Goal: Complete application form

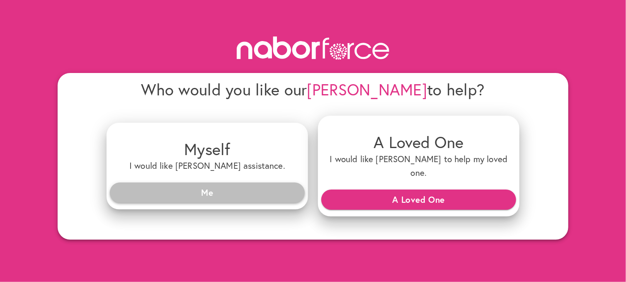
click at [221, 185] on span "Me" at bounding box center [208, 192] width 182 height 15
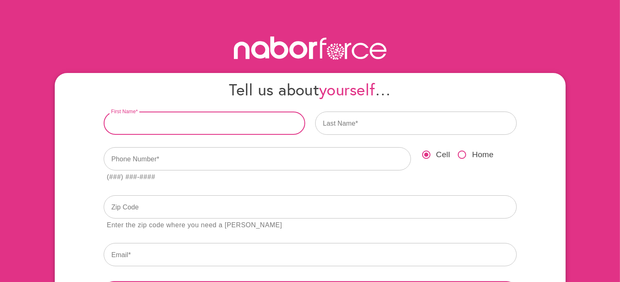
click at [158, 119] on input "text" at bounding box center [204, 123] width 201 height 23
type input "******"
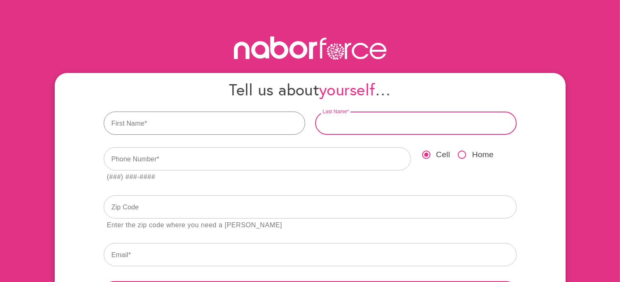
type input "********"
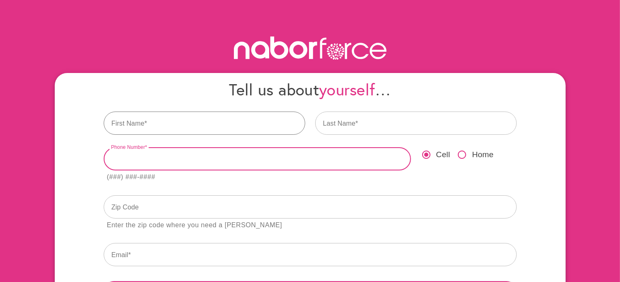
type input "**********"
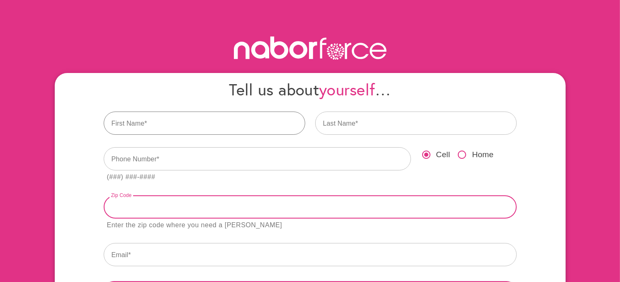
type input "*****"
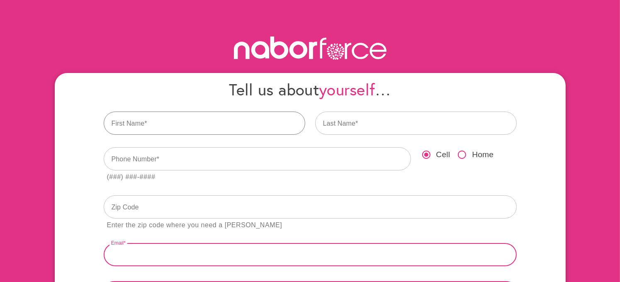
type input "**********"
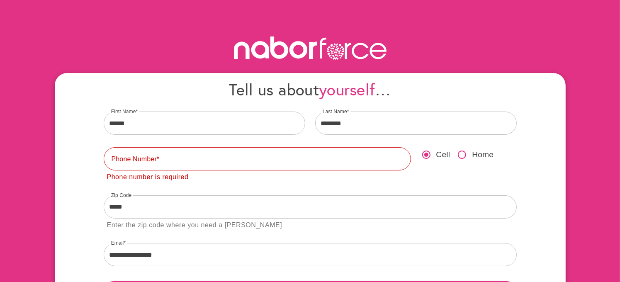
click at [514, 226] on div "Enter the zip code where you need a [PERSON_NAME]" at bounding box center [310, 225] width 413 height 11
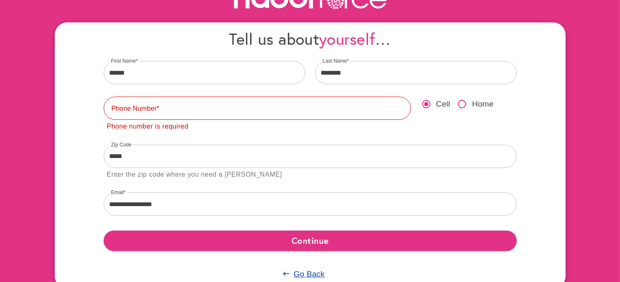
scroll to position [66, 0]
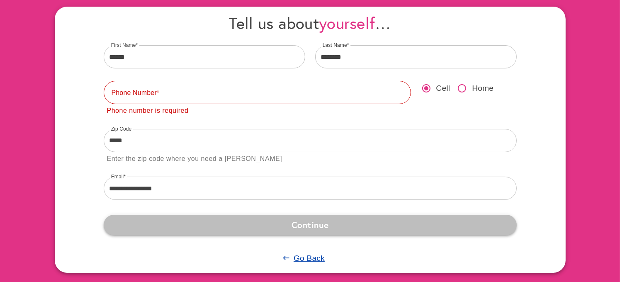
click at [311, 224] on span "Continue" at bounding box center [310, 224] width 400 height 15
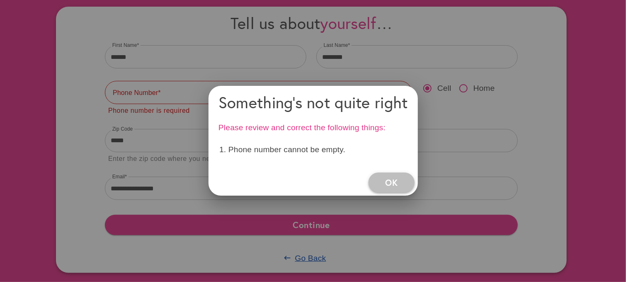
click at [390, 182] on span "OK" at bounding box center [391, 182] width 12 height 15
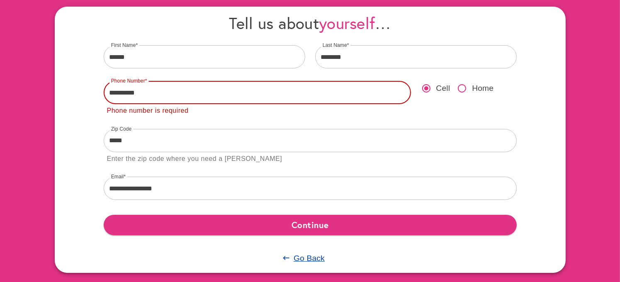
click at [127, 92] on input "**********" at bounding box center [257, 92] width 307 height 23
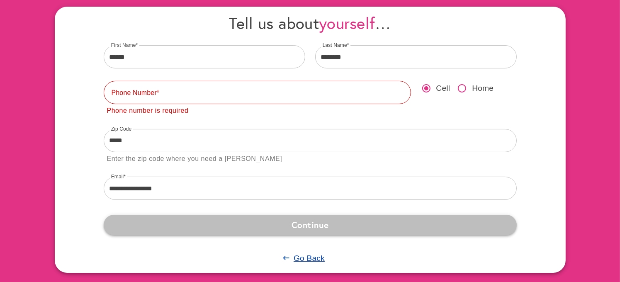
click at [311, 218] on span "Continue" at bounding box center [310, 224] width 400 height 15
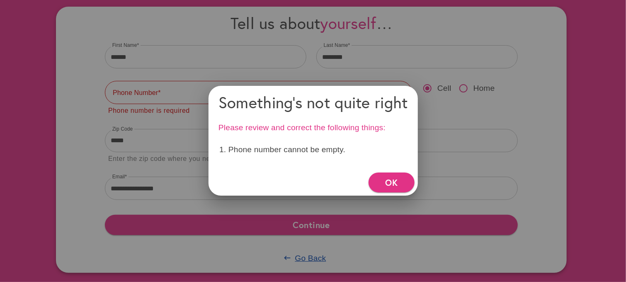
click at [131, 91] on div at bounding box center [313, 141] width 626 height 282
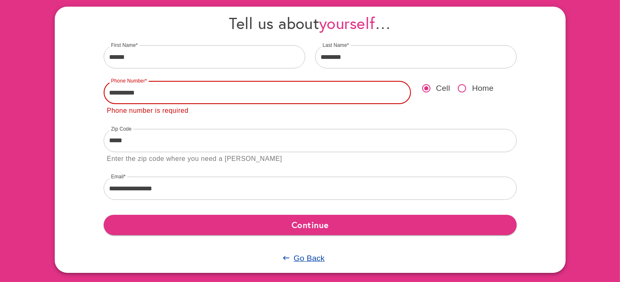
click at [119, 92] on input "**********" at bounding box center [257, 92] width 307 height 23
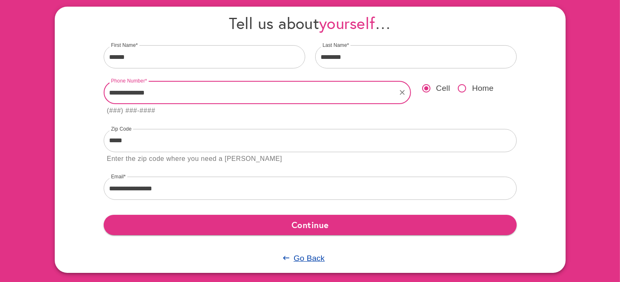
type input "**********"
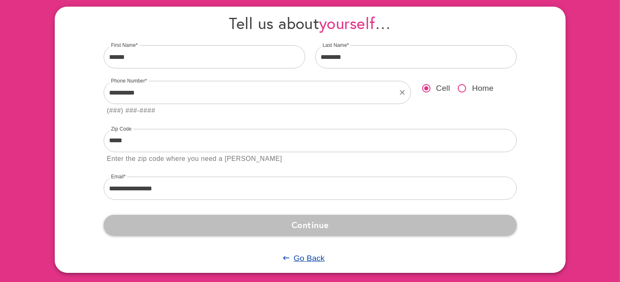
click at [316, 221] on span "Continue" at bounding box center [310, 224] width 400 height 15
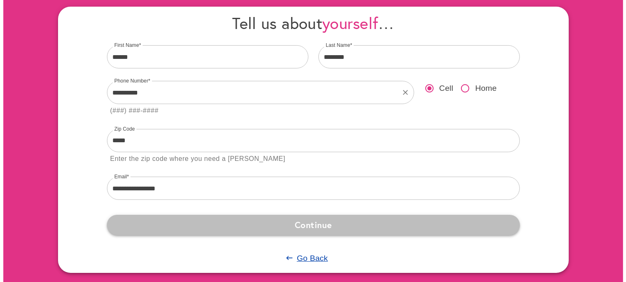
scroll to position [0, 0]
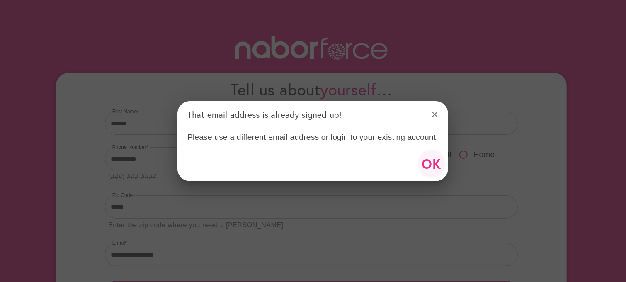
click at [433, 164] on span "OK" at bounding box center [432, 163] width 20 height 23
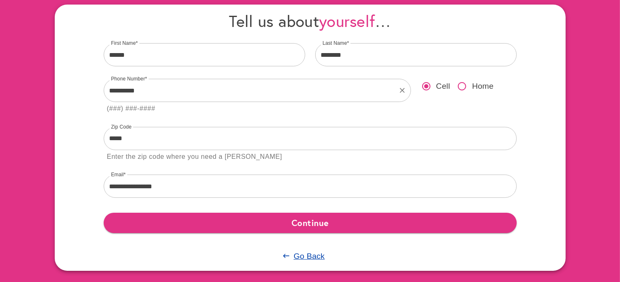
scroll to position [69, 0]
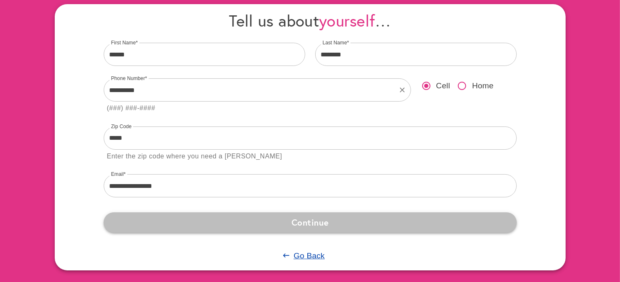
click at [307, 221] on span "Continue" at bounding box center [310, 222] width 400 height 15
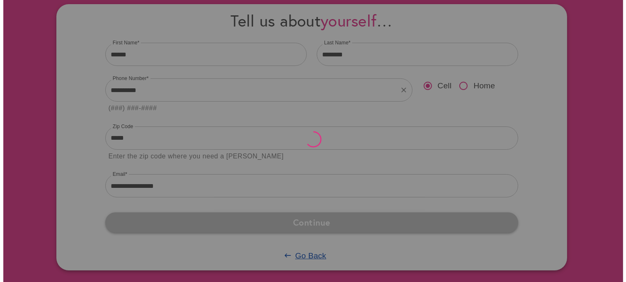
scroll to position [0, 0]
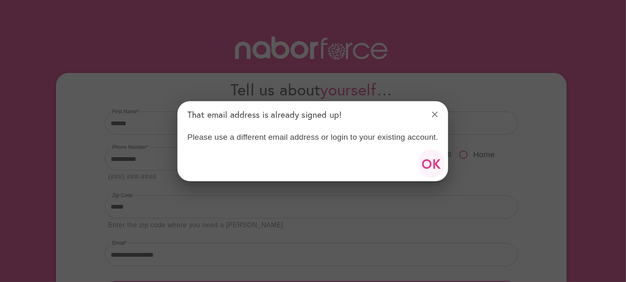
click at [431, 162] on span "OK" at bounding box center [432, 163] width 20 height 23
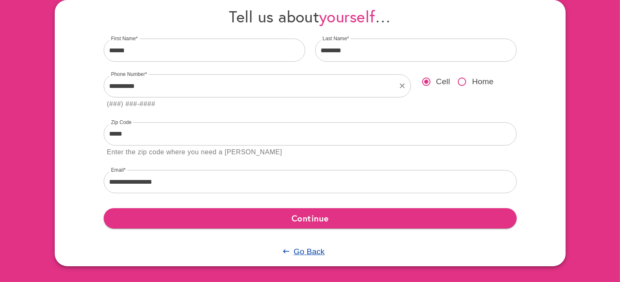
scroll to position [74, 0]
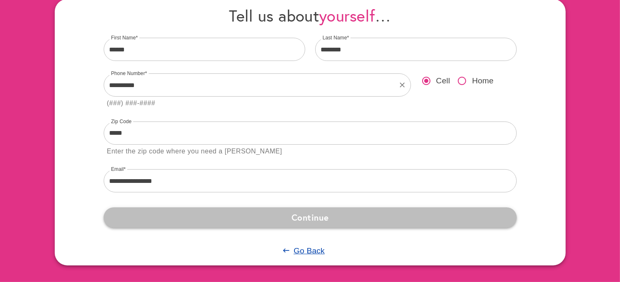
click at [318, 211] on span "Continue" at bounding box center [310, 217] width 400 height 15
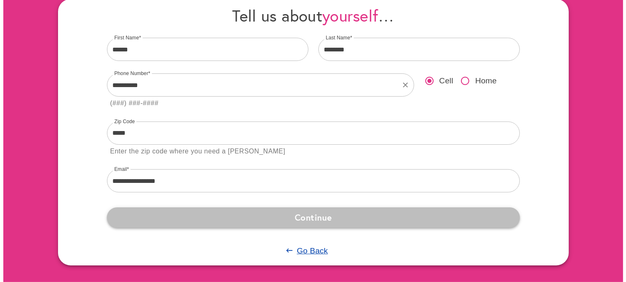
scroll to position [0, 0]
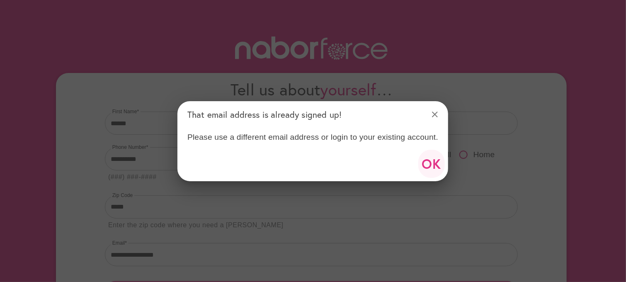
click at [431, 157] on span "OK" at bounding box center [432, 163] width 20 height 23
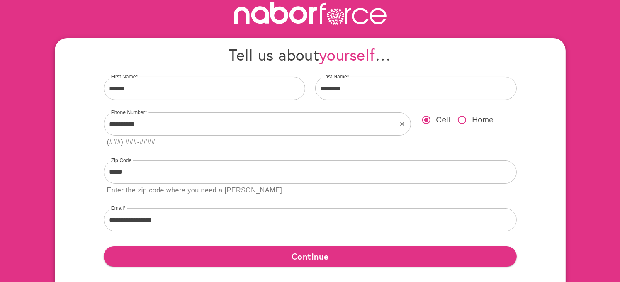
scroll to position [36, 0]
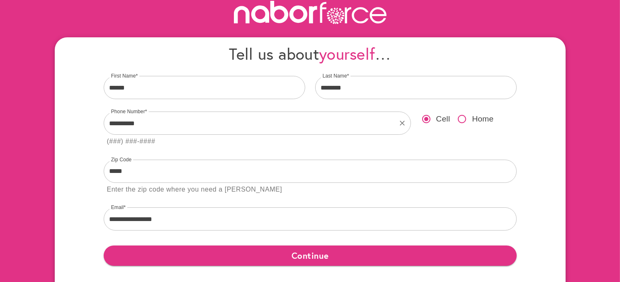
click at [271, 273] on div "Continue" at bounding box center [310, 255] width 423 height 40
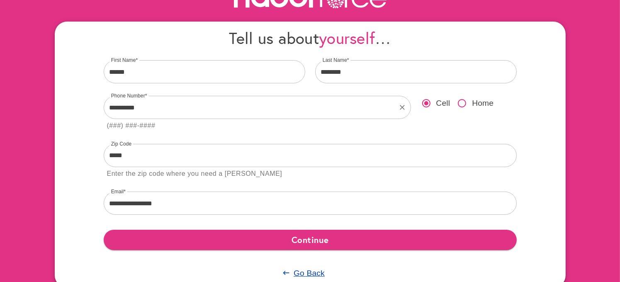
scroll to position [52, 0]
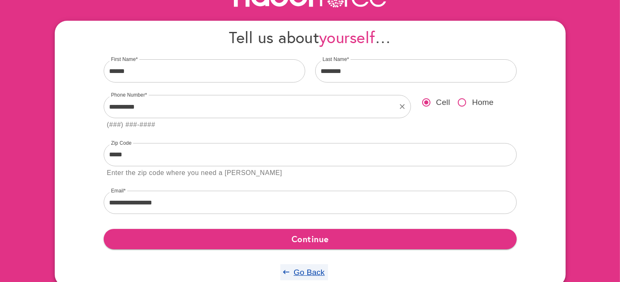
click at [300, 267] on span "Go Back" at bounding box center [309, 272] width 31 height 11
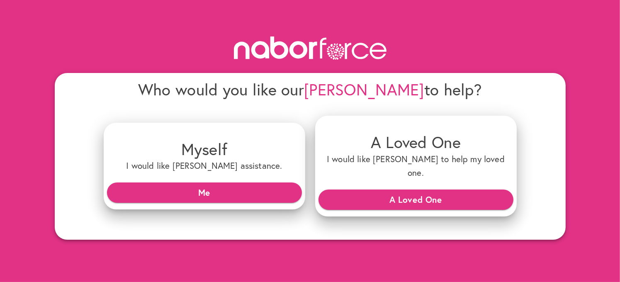
scroll to position [0, 0]
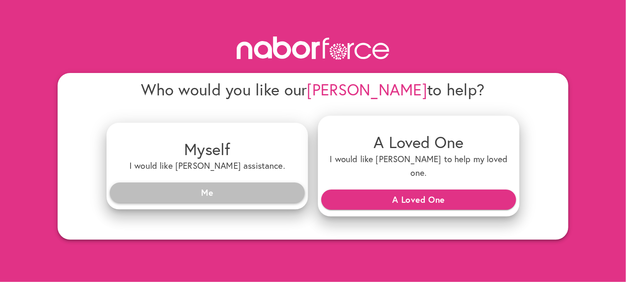
click at [231, 185] on span "Me" at bounding box center [208, 192] width 182 height 15
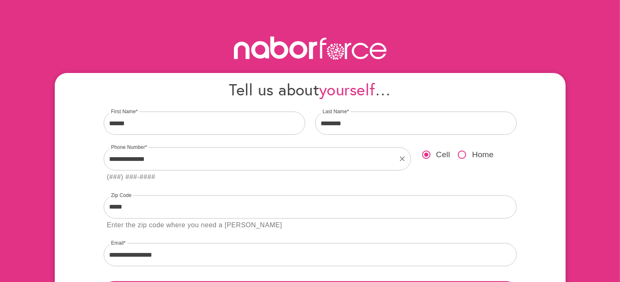
click at [492, 168] on div "Cell Home" at bounding box center [469, 164] width 106 height 48
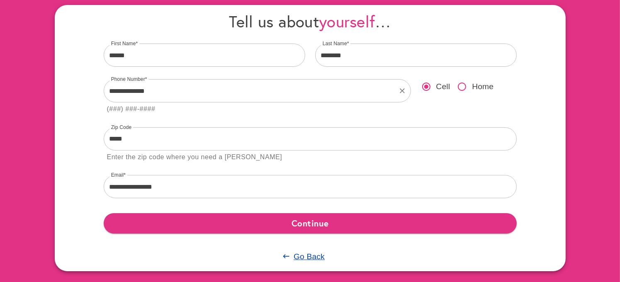
scroll to position [74, 0]
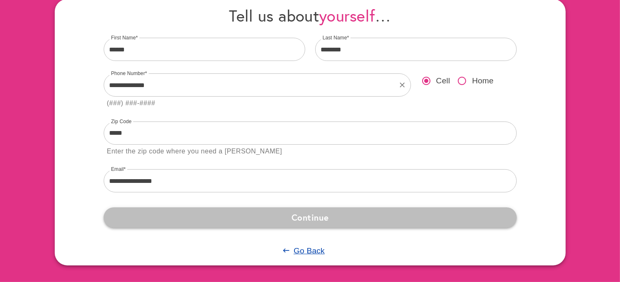
click at [333, 218] on span "Continue" at bounding box center [310, 217] width 400 height 15
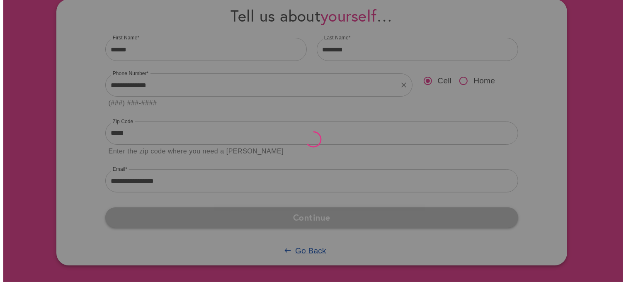
scroll to position [0, 0]
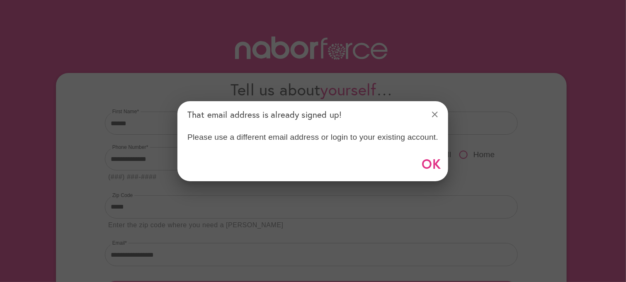
click at [395, 139] on div "Please use a different email address or login to your existing account." at bounding box center [312, 137] width 271 height 18
click at [428, 159] on span "OK" at bounding box center [432, 163] width 20 height 23
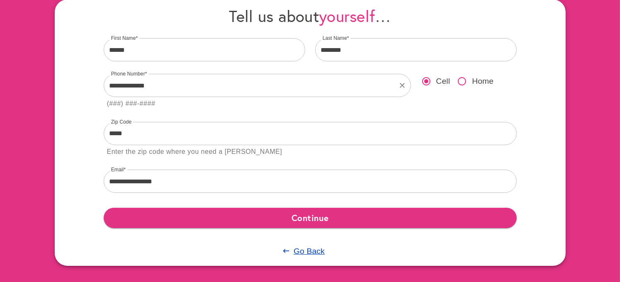
scroll to position [74, 0]
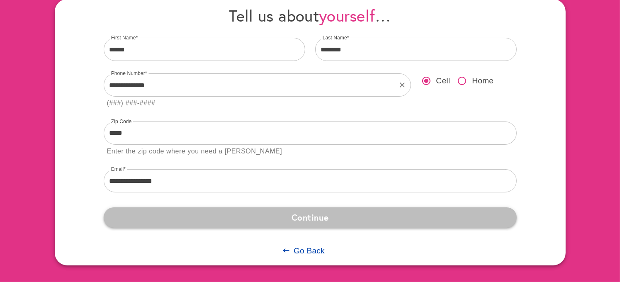
click at [341, 213] on span "Continue" at bounding box center [310, 217] width 400 height 15
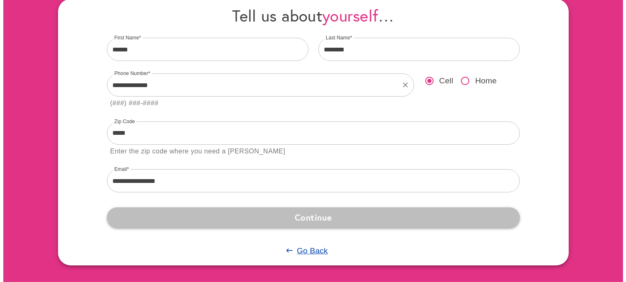
scroll to position [0, 0]
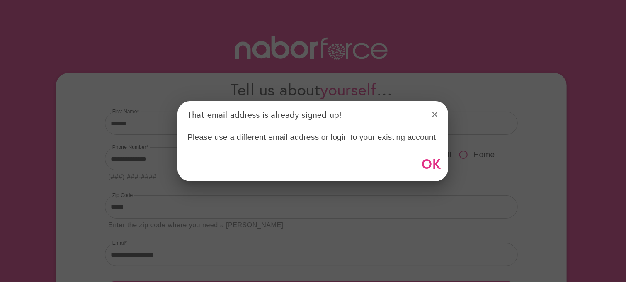
click at [378, 136] on div "Please use a different email address or login to your existing account." at bounding box center [312, 137] width 271 height 18
click at [428, 160] on span "OK" at bounding box center [432, 163] width 20 height 23
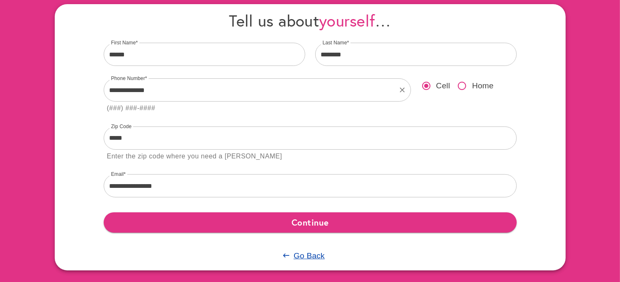
scroll to position [74, 0]
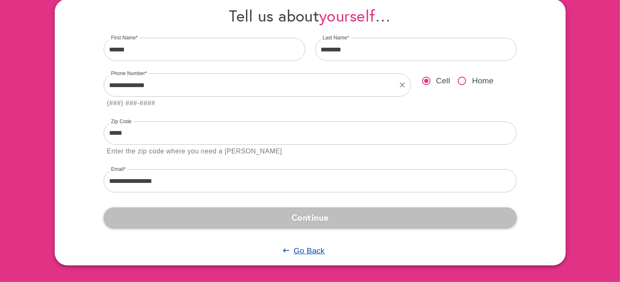
click at [319, 215] on span "Continue" at bounding box center [310, 217] width 400 height 15
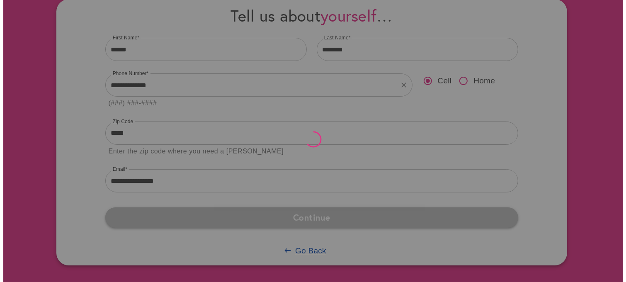
scroll to position [0, 0]
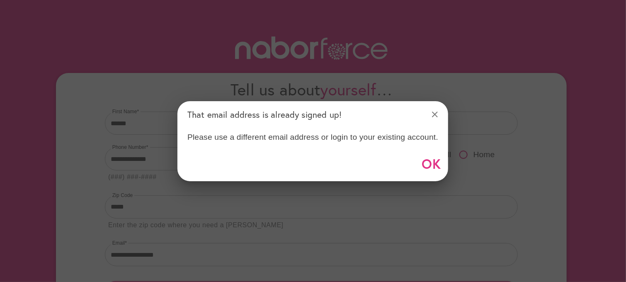
click at [371, 136] on div "Please use a different email address or login to your existing account." at bounding box center [312, 137] width 271 height 18
click at [435, 162] on span "OK" at bounding box center [432, 163] width 20 height 23
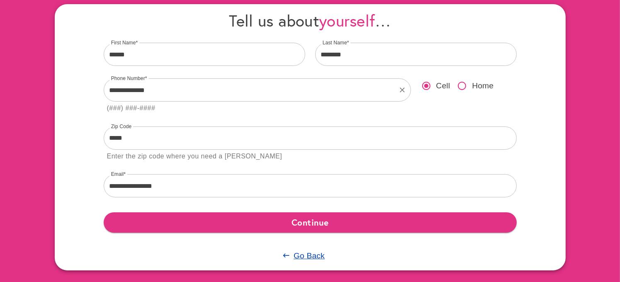
scroll to position [74, 0]
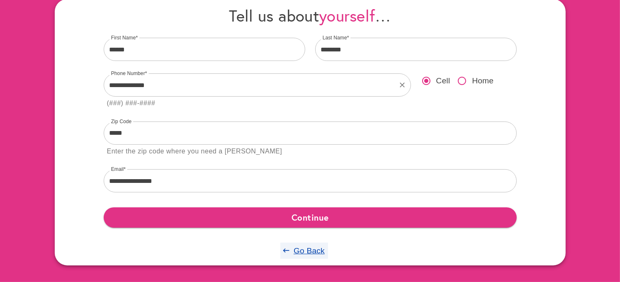
click at [307, 249] on u "Go Back" at bounding box center [309, 250] width 31 height 9
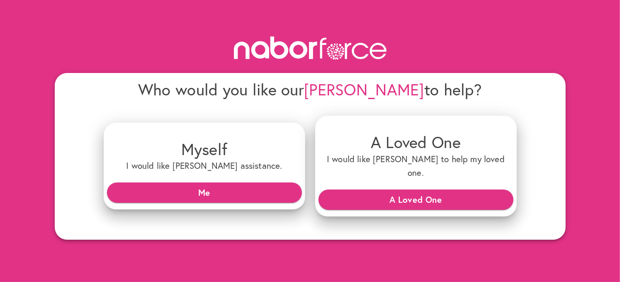
scroll to position [0, 0]
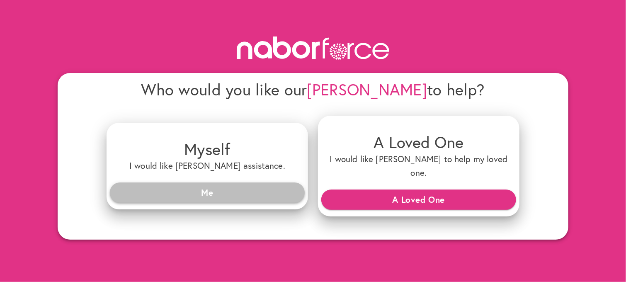
click at [212, 187] on span "Me" at bounding box center [208, 192] width 182 height 15
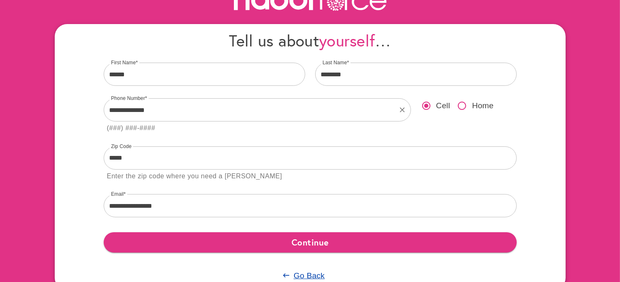
scroll to position [50, 0]
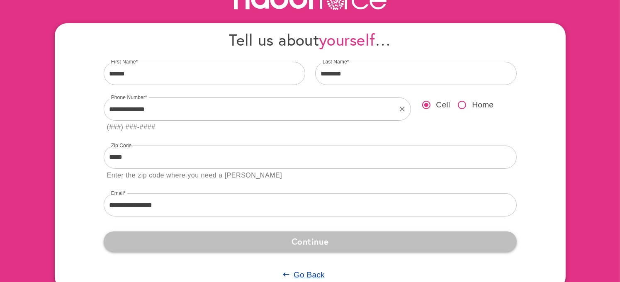
click at [288, 236] on span "Continue" at bounding box center [310, 241] width 400 height 15
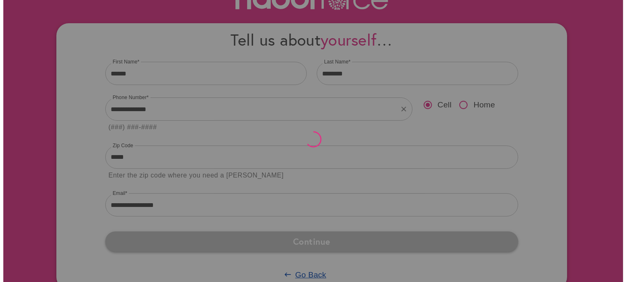
scroll to position [0, 0]
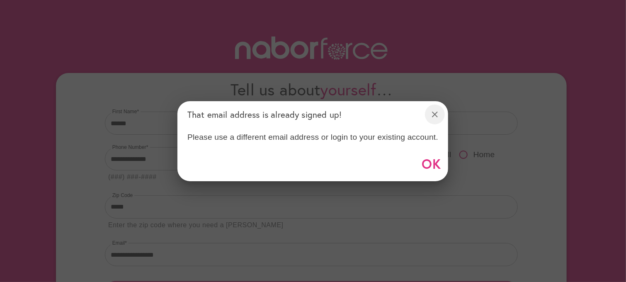
click at [433, 112] on icon "close" at bounding box center [435, 115] width 6 height 6
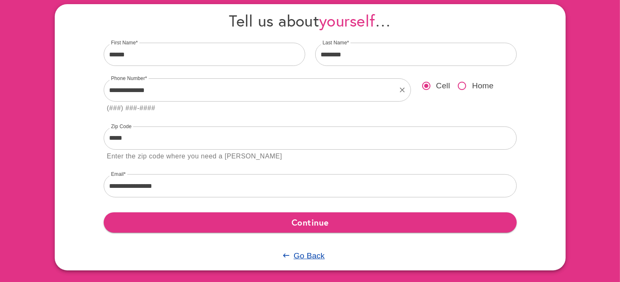
scroll to position [74, 0]
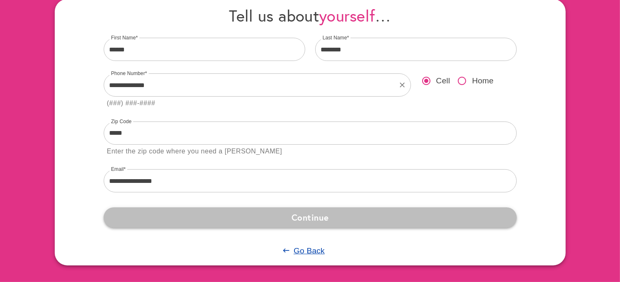
click at [323, 213] on span "Continue" at bounding box center [310, 217] width 400 height 15
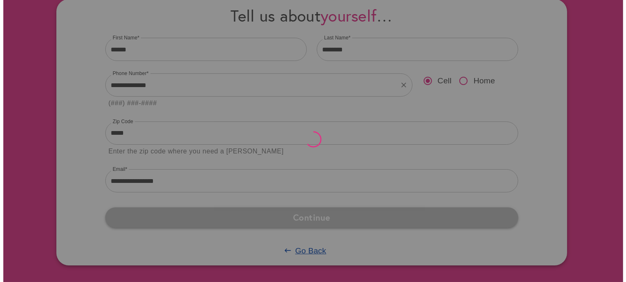
scroll to position [0, 0]
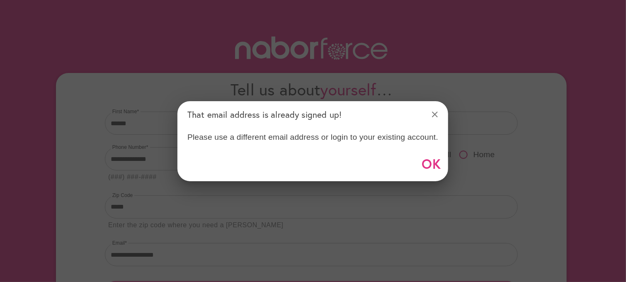
click at [340, 137] on div "Please use a different email address or login to your existing account." at bounding box center [312, 137] width 271 height 18
click at [435, 160] on span "OK" at bounding box center [432, 163] width 20 height 23
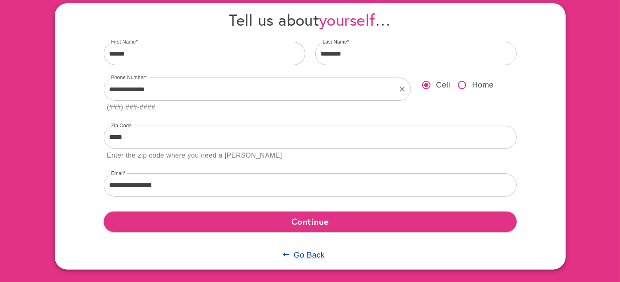
scroll to position [74, 0]
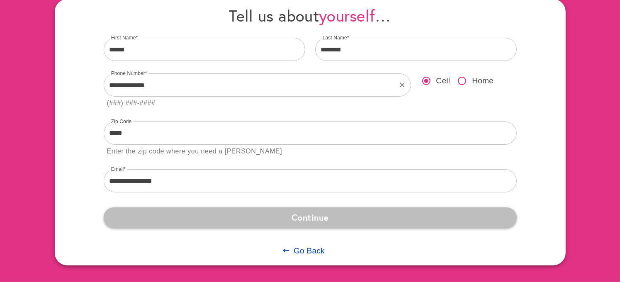
click at [304, 221] on span "Continue" at bounding box center [310, 217] width 400 height 15
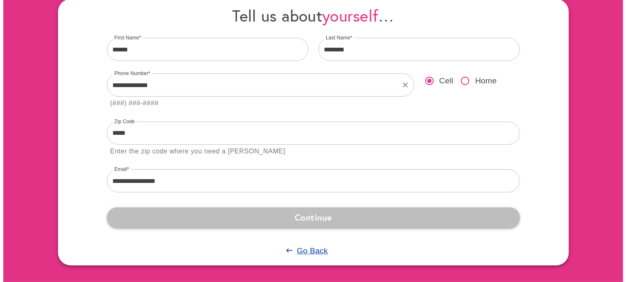
scroll to position [0, 0]
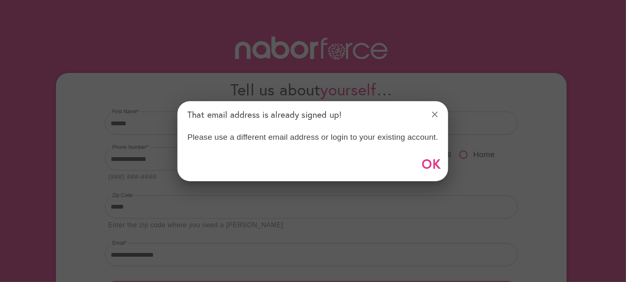
click at [303, 221] on div at bounding box center [313, 141] width 626 height 282
click at [435, 112] on icon "close" at bounding box center [435, 114] width 10 height 10
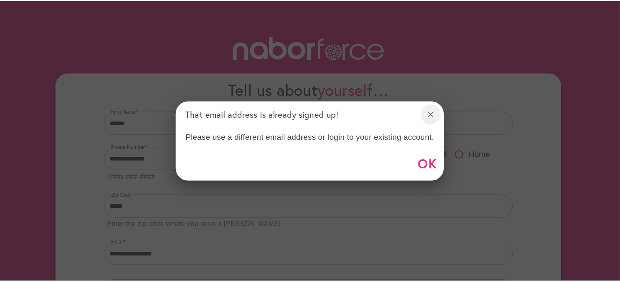
scroll to position [19, 0]
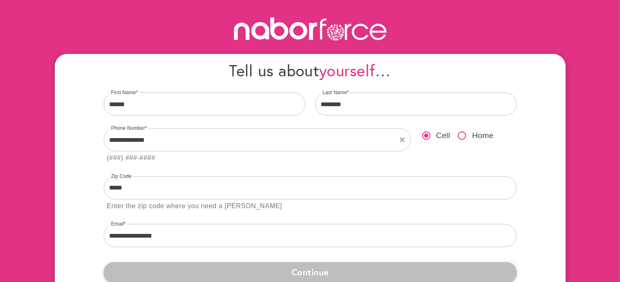
click at [317, 271] on span "Continue" at bounding box center [310, 272] width 400 height 15
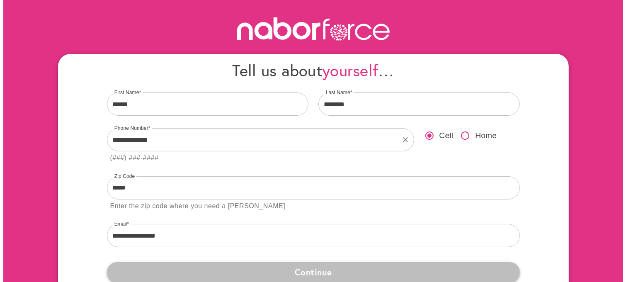
scroll to position [0, 0]
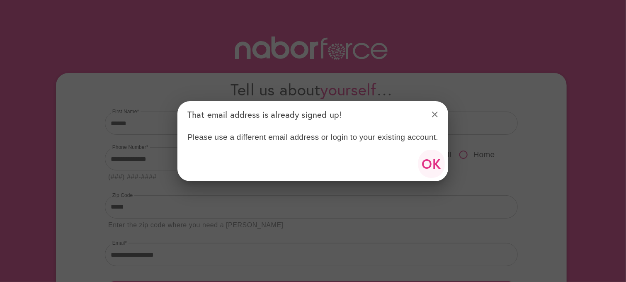
click at [434, 160] on span "OK" at bounding box center [432, 163] width 20 height 23
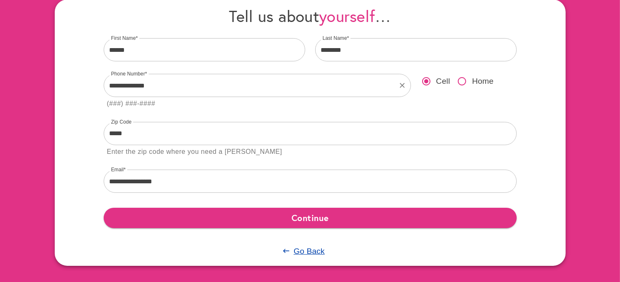
scroll to position [74, 0]
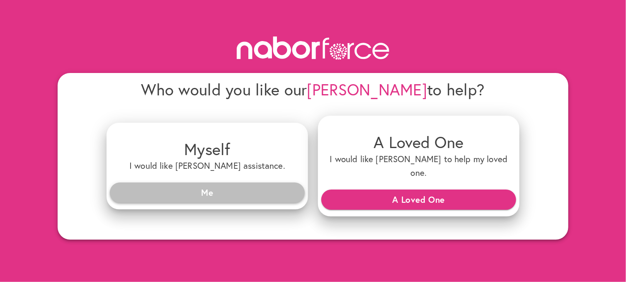
click at [219, 185] on span "Me" at bounding box center [208, 192] width 182 height 15
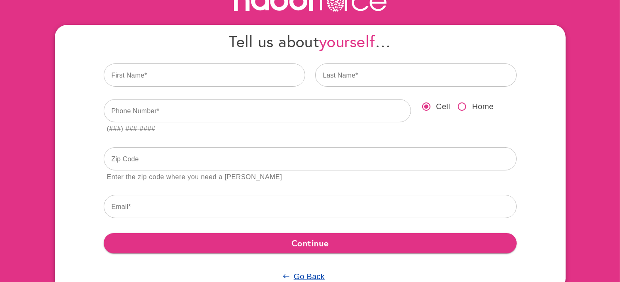
scroll to position [50, 0]
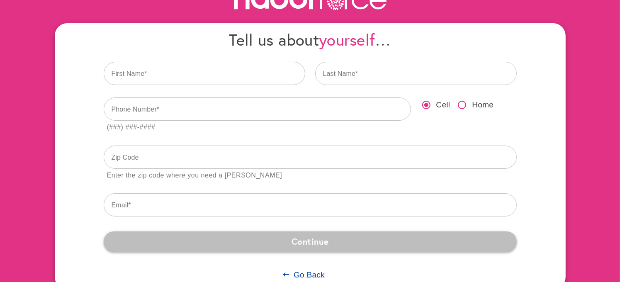
click at [289, 237] on span "Continue" at bounding box center [310, 241] width 400 height 15
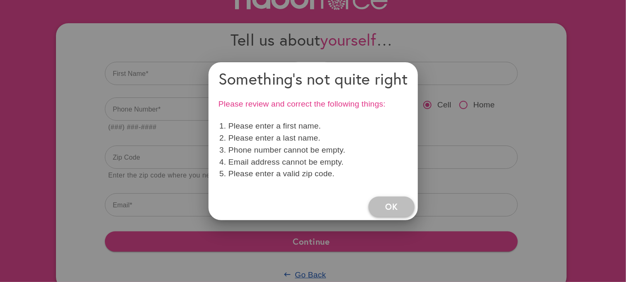
click at [390, 203] on span "OK" at bounding box center [391, 206] width 12 height 15
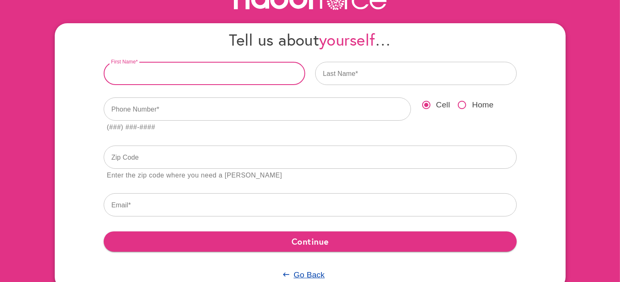
click at [173, 77] on input "text" at bounding box center [204, 73] width 201 height 23
type input "******"
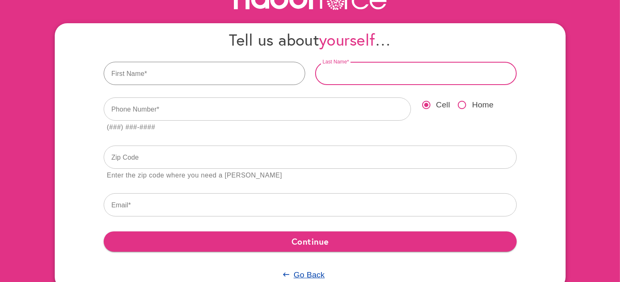
type input "********"
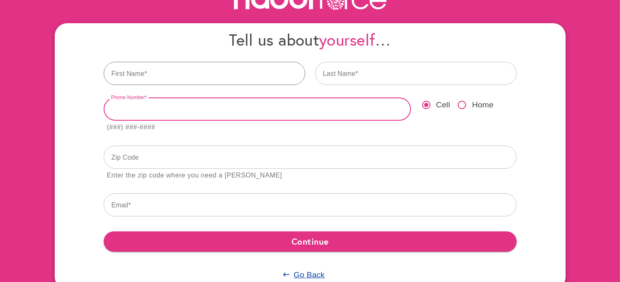
type input "**********"
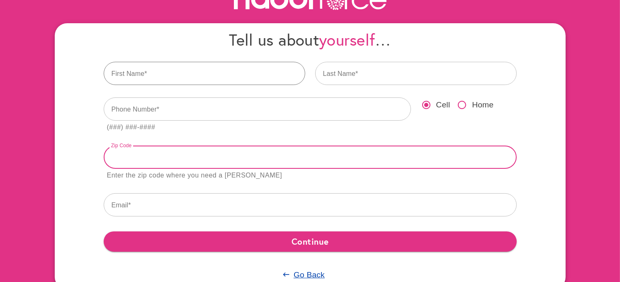
type input "*****"
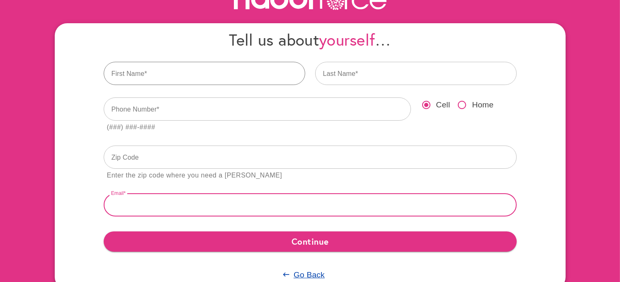
type input "**********"
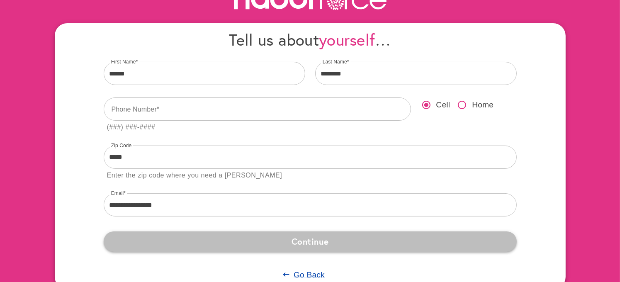
click at [299, 235] on span "Continue" at bounding box center [310, 241] width 400 height 15
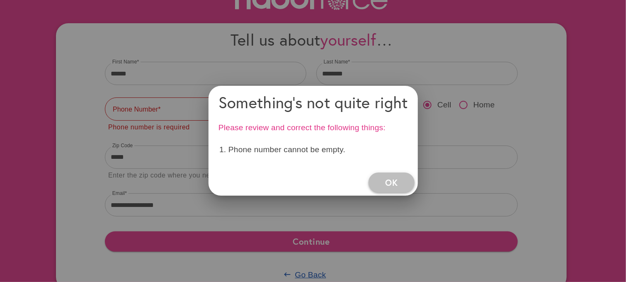
click at [398, 184] on span "OK" at bounding box center [391, 182] width 12 height 15
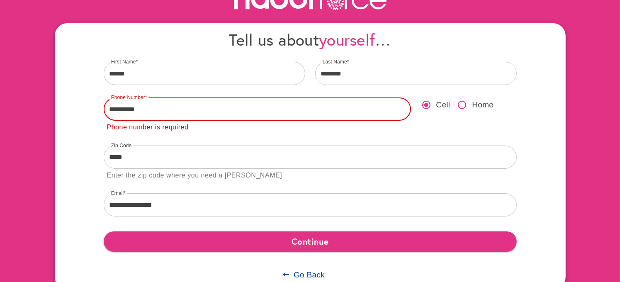
click at [138, 113] on input "**********" at bounding box center [257, 108] width 307 height 23
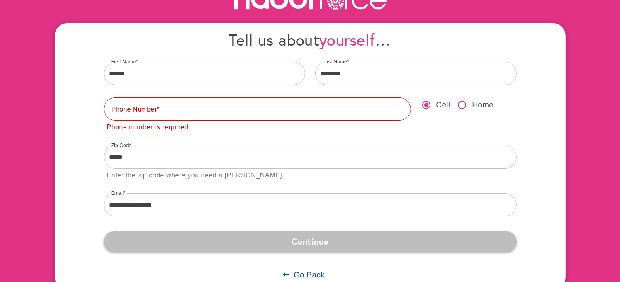
click at [300, 235] on span "Continue" at bounding box center [310, 241] width 400 height 15
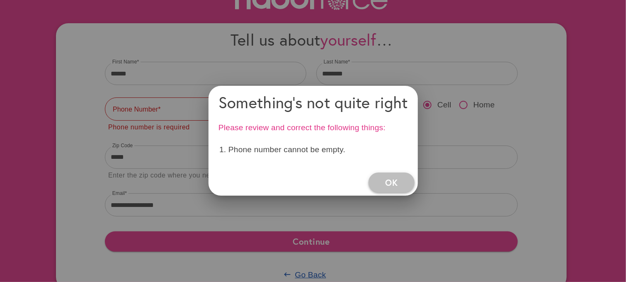
click at [389, 183] on span "OK" at bounding box center [391, 182] width 12 height 15
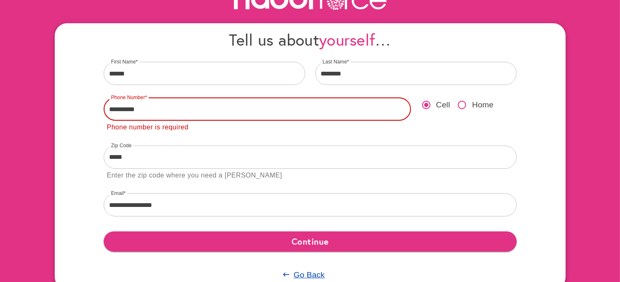
click at [156, 112] on input "**********" at bounding box center [257, 108] width 307 height 23
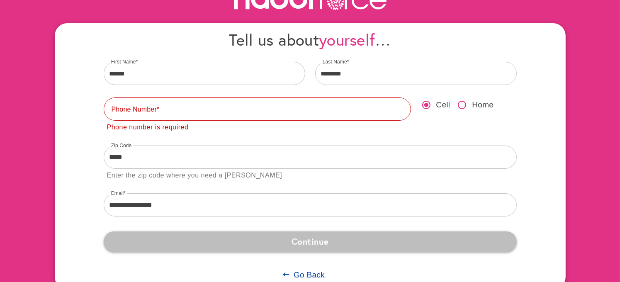
click at [306, 242] on span "Continue" at bounding box center [310, 241] width 400 height 15
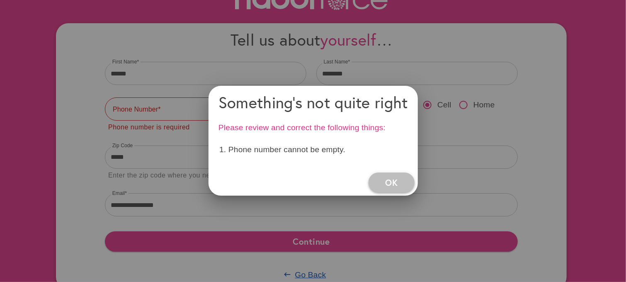
click at [391, 177] on span "OK" at bounding box center [391, 182] width 12 height 15
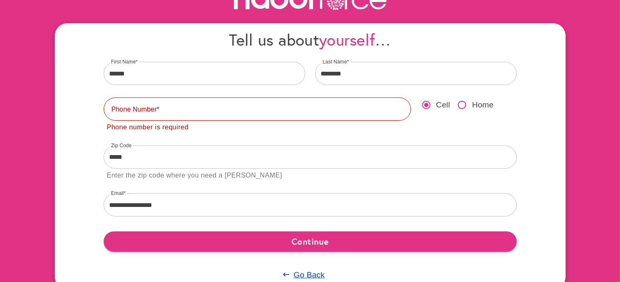
click at [438, 105] on span "Cell" at bounding box center [443, 105] width 14 height 12
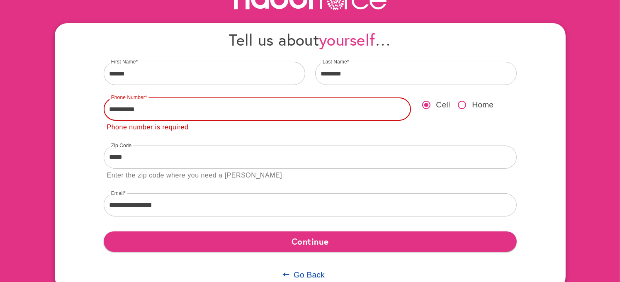
click at [120, 119] on input "**********" at bounding box center [257, 108] width 307 height 23
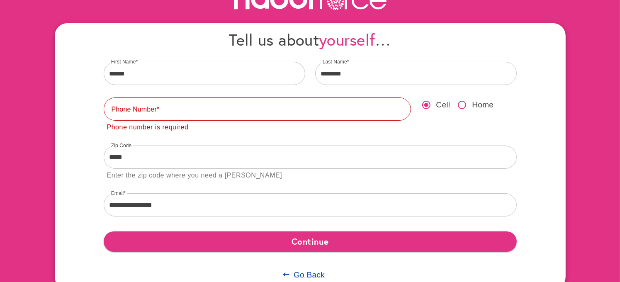
click at [163, 126] on div "Phone number is required" at bounding box center [148, 127] width 82 height 11
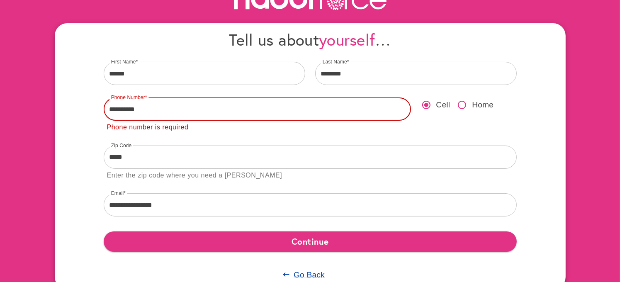
click at [122, 107] on input "**********" at bounding box center [257, 108] width 307 height 23
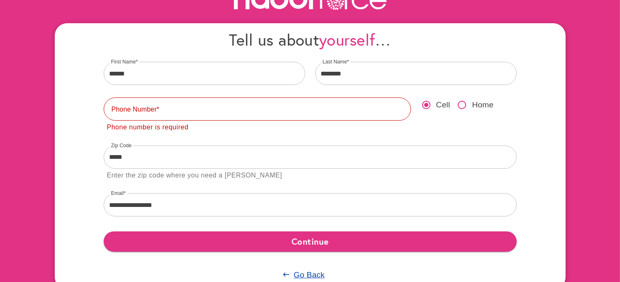
click at [169, 130] on div "Phone number is required" at bounding box center [148, 127] width 82 height 11
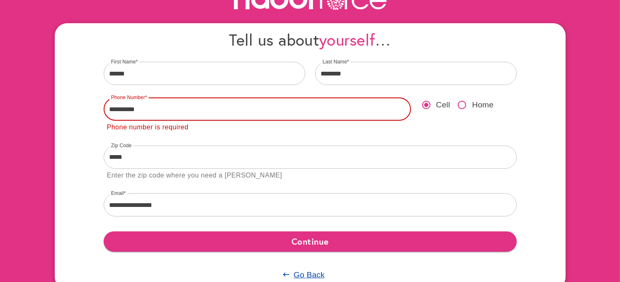
click at [157, 109] on input "**********" at bounding box center [257, 108] width 307 height 23
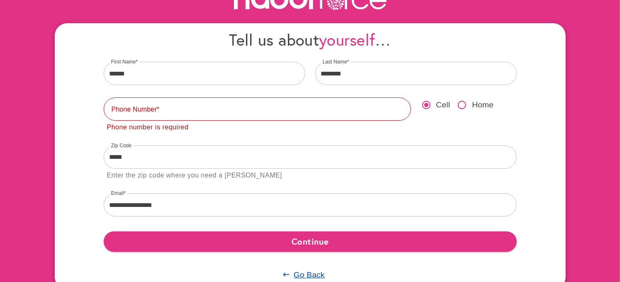
click at [249, 177] on div "Enter the zip code where you need a [PERSON_NAME]" at bounding box center [310, 175] width 406 height 11
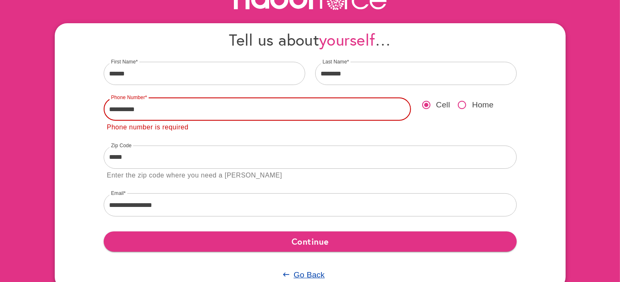
click at [115, 109] on input "**********" at bounding box center [257, 108] width 307 height 23
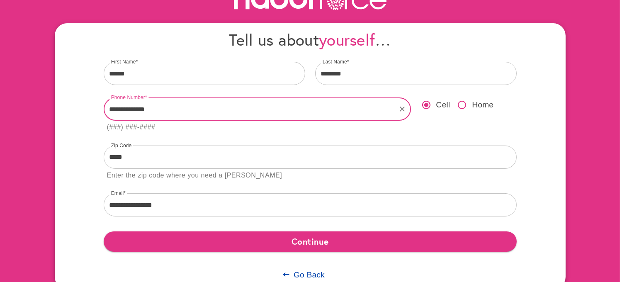
type input "**********"
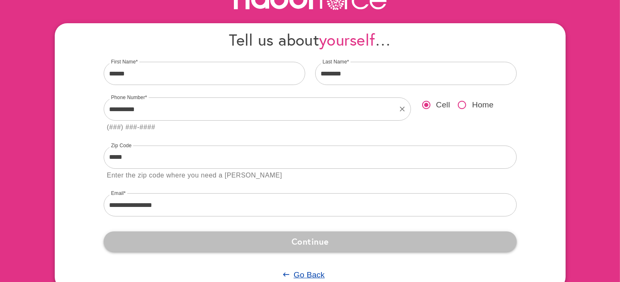
click at [317, 237] on span "Continue" at bounding box center [310, 241] width 400 height 15
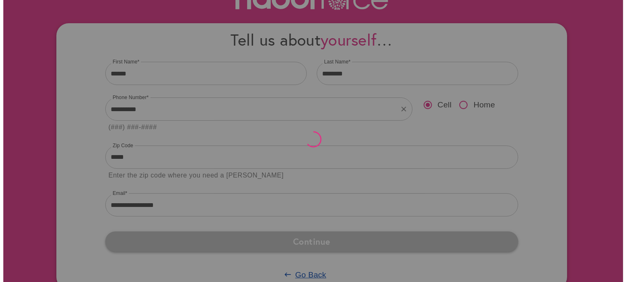
scroll to position [0, 0]
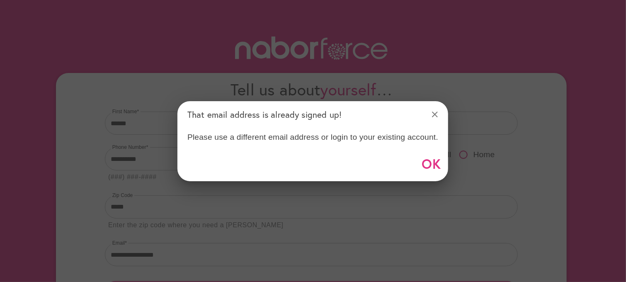
click at [386, 137] on div "Please use a different email address or login to your existing account." at bounding box center [312, 137] width 271 height 18
click at [427, 161] on span "OK" at bounding box center [432, 163] width 20 height 23
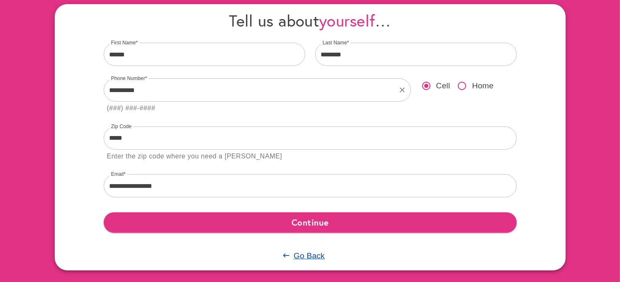
scroll to position [74, 0]
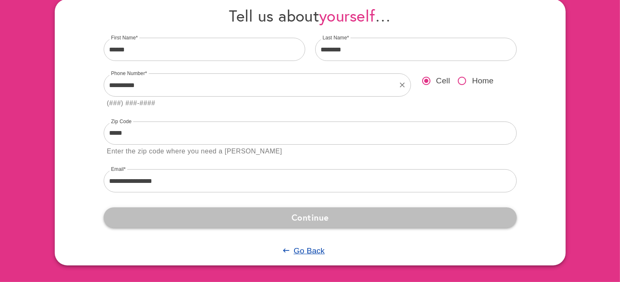
click at [350, 211] on span "Continue" at bounding box center [310, 217] width 400 height 15
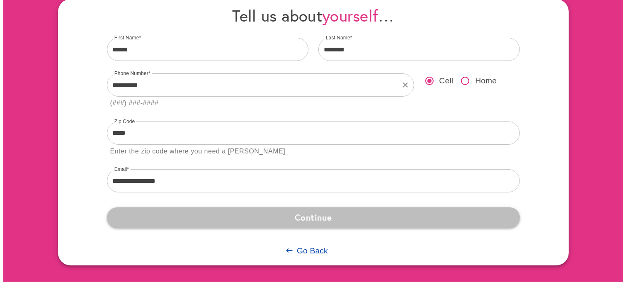
scroll to position [0, 0]
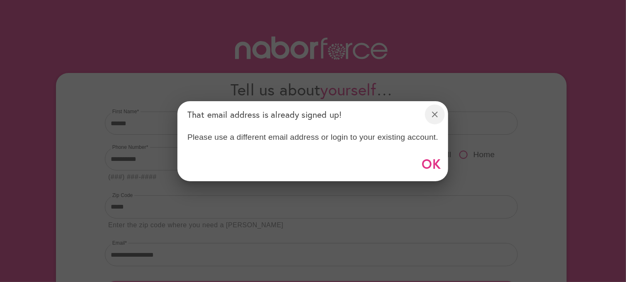
click at [430, 112] on button "close" at bounding box center [435, 114] width 20 height 20
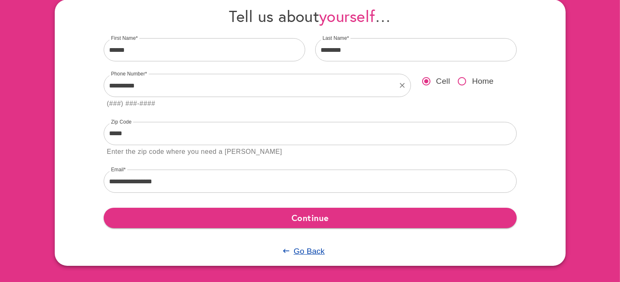
scroll to position [74, 0]
